Goal: Task Accomplishment & Management: Manage account settings

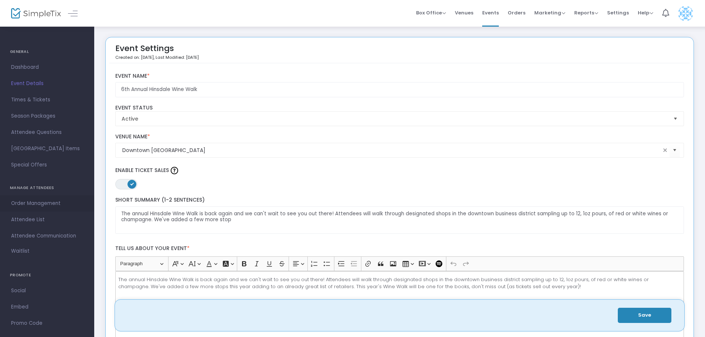
click at [43, 202] on span "Order Management" at bounding box center [47, 203] width 72 height 10
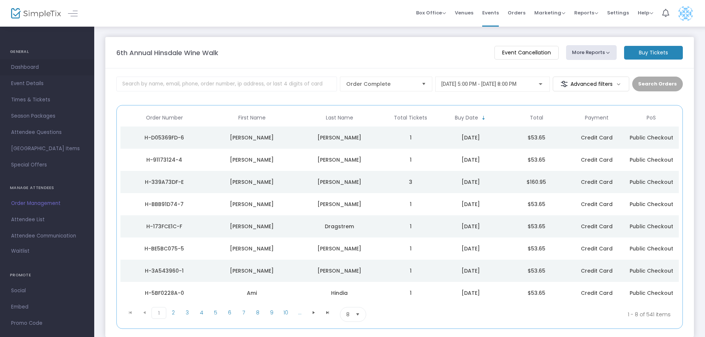
click at [19, 67] on span "Dashboard" at bounding box center [47, 67] width 72 height 10
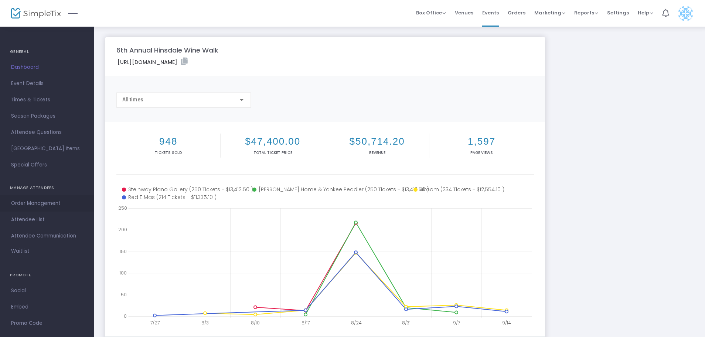
click at [55, 204] on span "Order Management" at bounding box center [47, 203] width 72 height 10
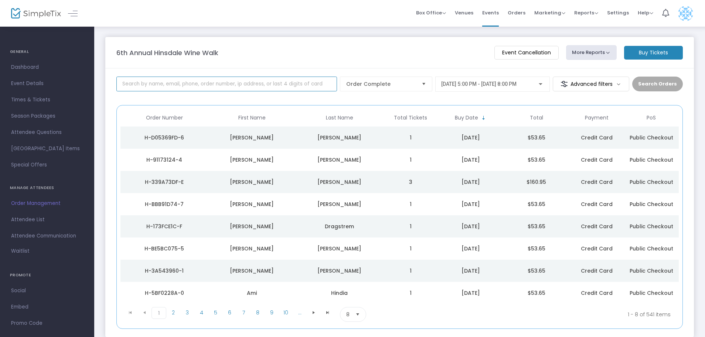
click at [238, 83] on input at bounding box center [226, 84] width 221 height 15
type input "[PERSON_NAME]"
